Goal: Task Accomplishment & Management: Use online tool/utility

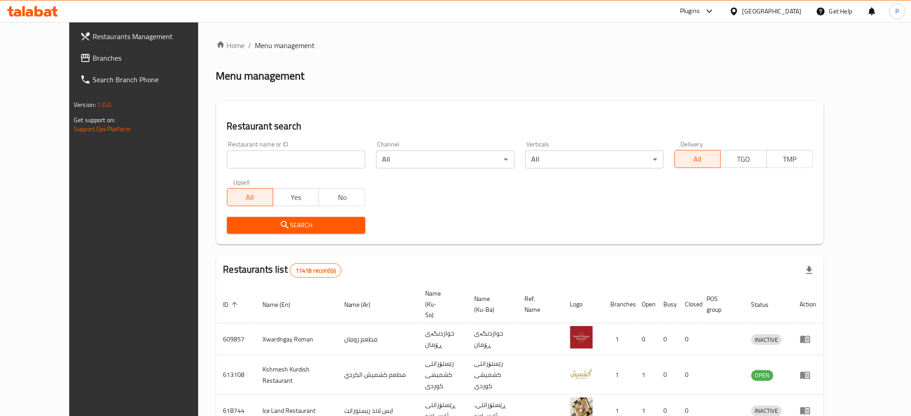
click at [231, 154] on input "search" at bounding box center [296, 160] width 138 height 18
paste input "Lotosh Pizza"
type input "Lotosh Pizza"
click button "Search" at bounding box center [296, 225] width 138 height 17
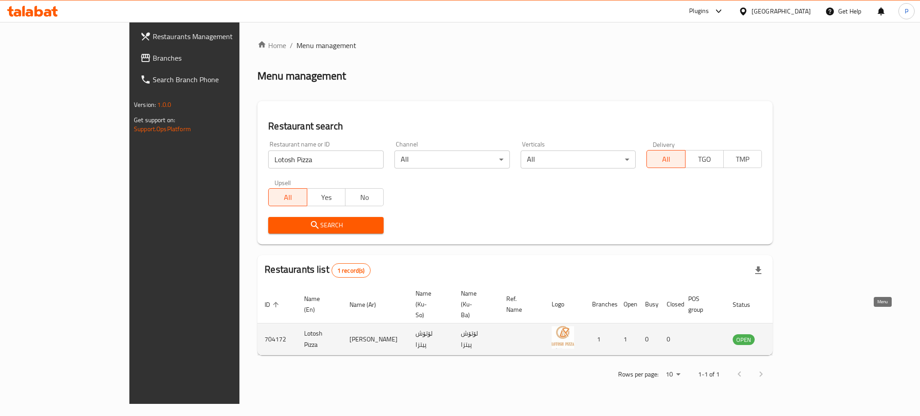
click at [791, 334] on icon "enhanced table" at bounding box center [785, 339] width 11 height 11
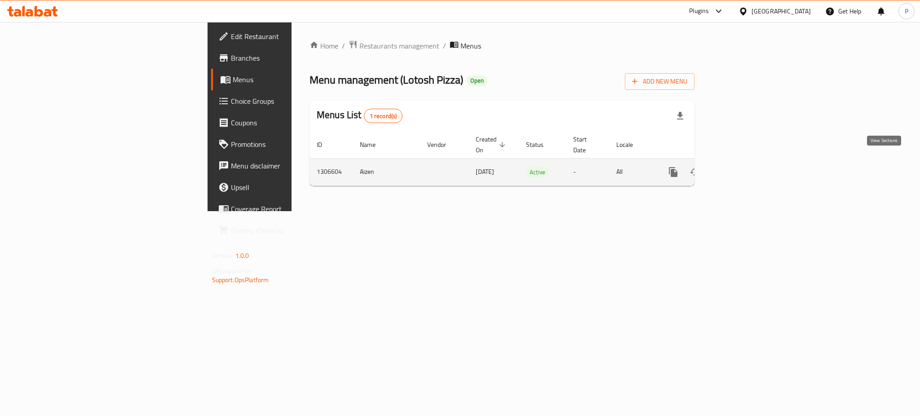
click at [749, 172] on link "enhanced table" at bounding box center [739, 172] width 22 height 22
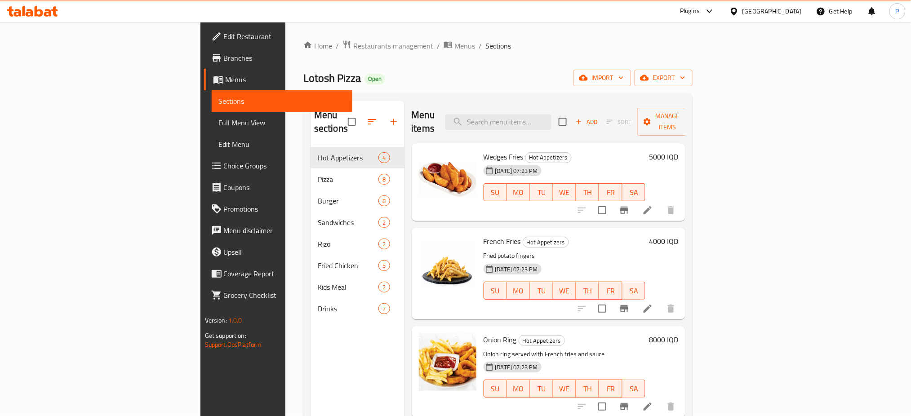
drag, startPoint x: 410, startPoint y: 94, endPoint x: 471, endPoint y: 98, distance: 61.2
click at [410, 94] on div "Menu sections Hot Appetizers 4 Pizza 8 Burger 8 Sandwiches 2 [PERSON_NAME] 2 Fr…" at bounding box center [497, 308] width 389 height 431
click at [551, 114] on input "search" at bounding box center [498, 122] width 106 height 16
paste input "[PERSON_NAME]"
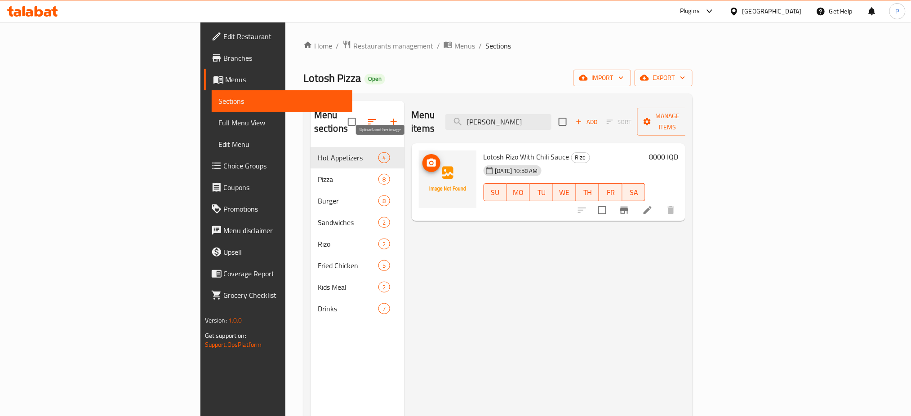
click at [427, 159] on icon "upload picture" at bounding box center [431, 163] width 9 height 8
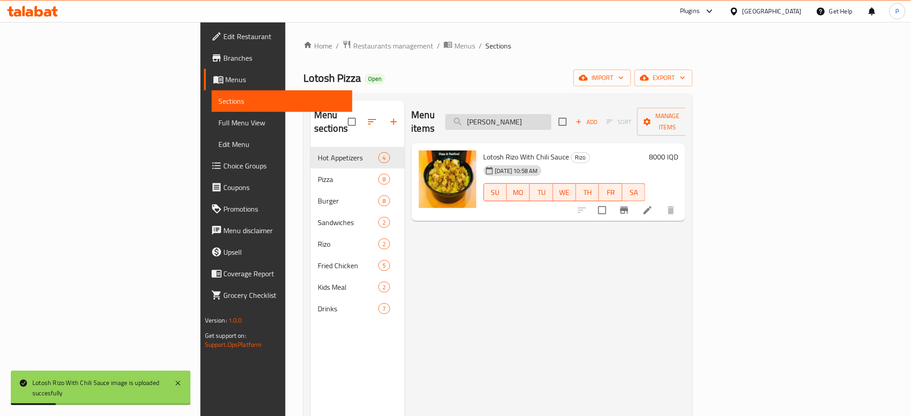
click at [551, 119] on input "[PERSON_NAME]" at bounding box center [498, 122] width 106 height 16
paste input "search"
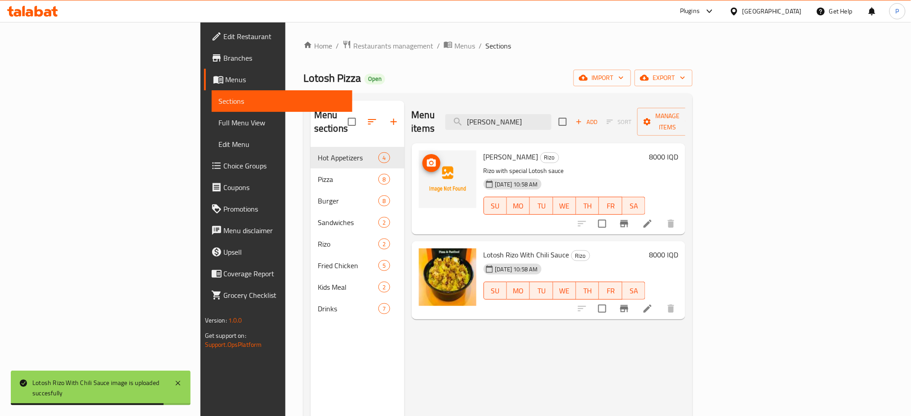
type input "[PERSON_NAME]"
click at [422, 154] on button "upload picture" at bounding box center [431, 163] width 18 height 18
